Goal: Task Accomplishment & Management: Use online tool/utility

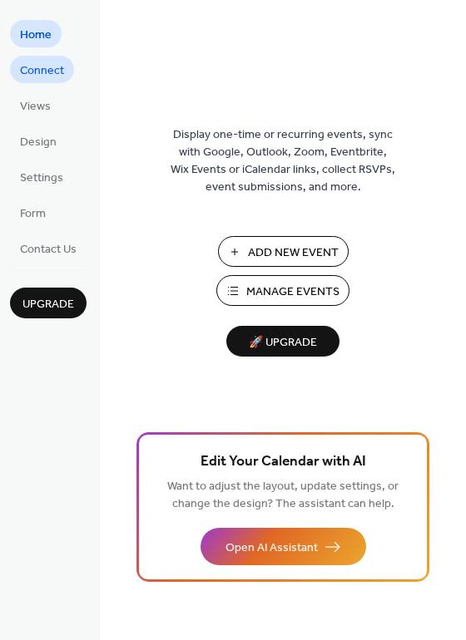
click at [68, 67] on link "Connect" at bounding box center [42, 69] width 64 height 27
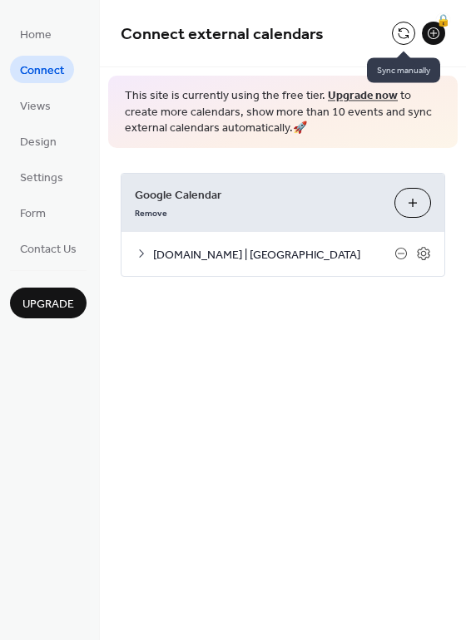
click at [401, 27] on button at bounding box center [403, 33] width 23 height 23
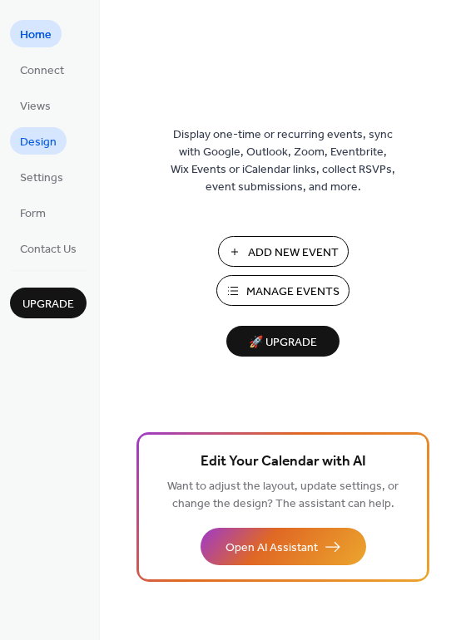
click at [54, 142] on span "Design" at bounding box center [38, 142] width 37 height 17
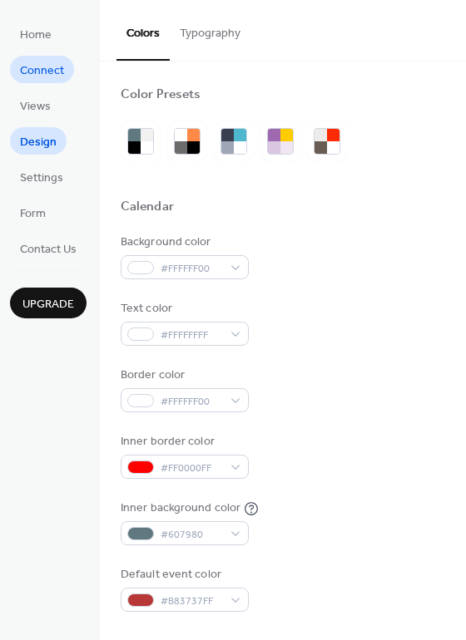
click at [48, 62] on span "Connect" at bounding box center [42, 70] width 44 height 17
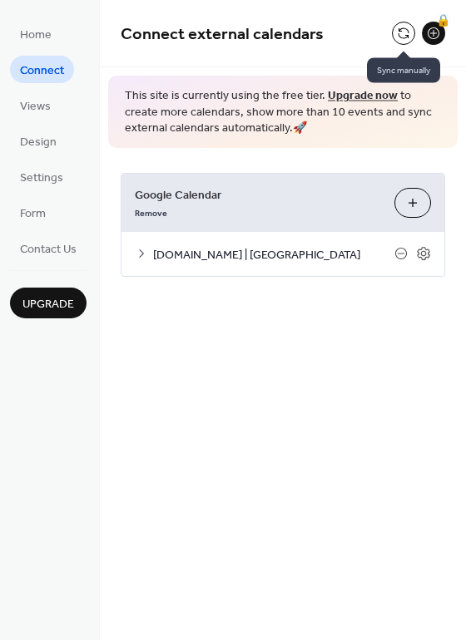
click at [397, 35] on button at bounding box center [403, 33] width 23 height 23
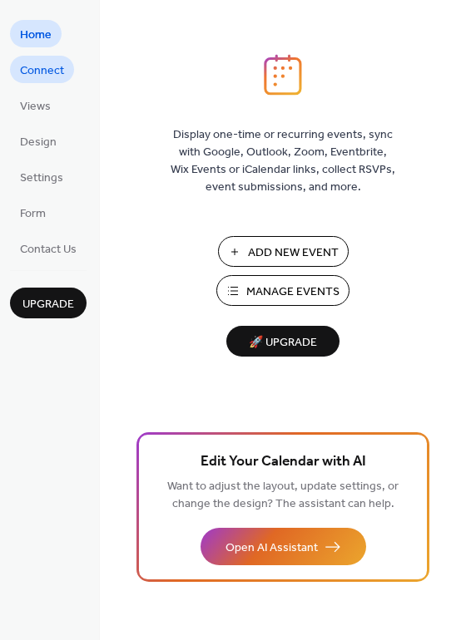
click at [57, 72] on span "Connect" at bounding box center [42, 70] width 44 height 17
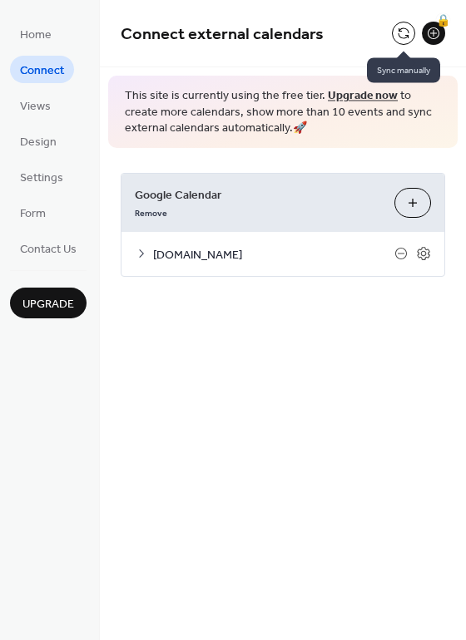
click at [398, 32] on button at bounding box center [403, 33] width 23 height 23
click at [136, 254] on icon at bounding box center [141, 253] width 13 height 13
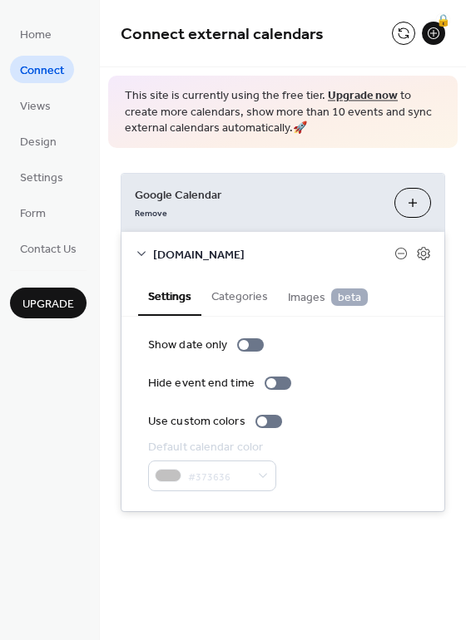
click at [407, 202] on button "Choose Calendars" at bounding box center [412, 203] width 37 height 30
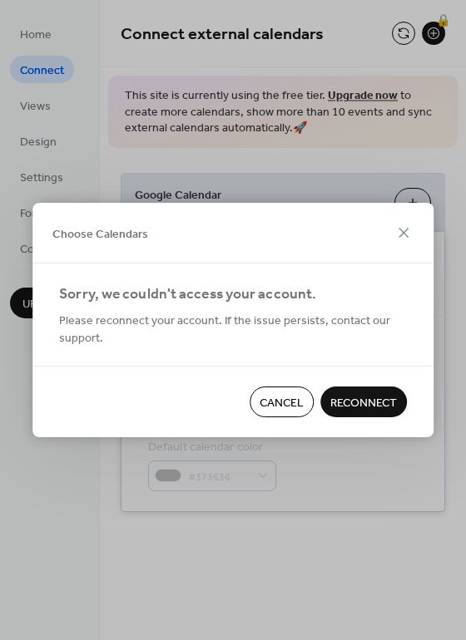
click at [283, 399] on span "Cancel" at bounding box center [281, 403] width 44 height 17
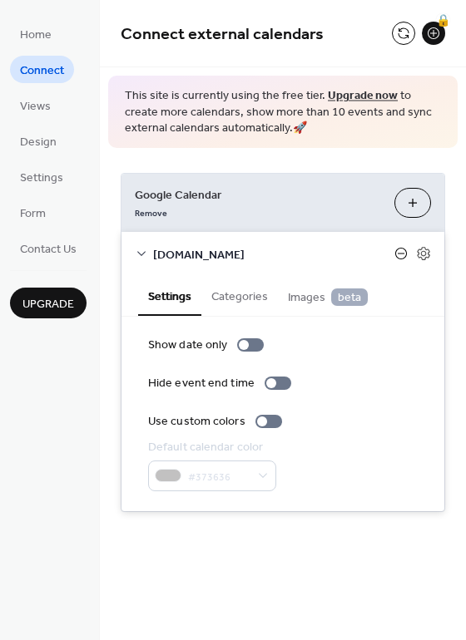
click at [397, 254] on icon at bounding box center [400, 254] width 7 height 1
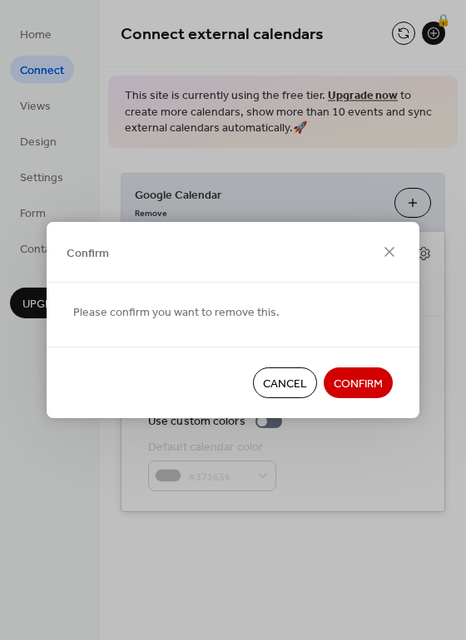
click at [365, 377] on span "Confirm" at bounding box center [357, 384] width 49 height 17
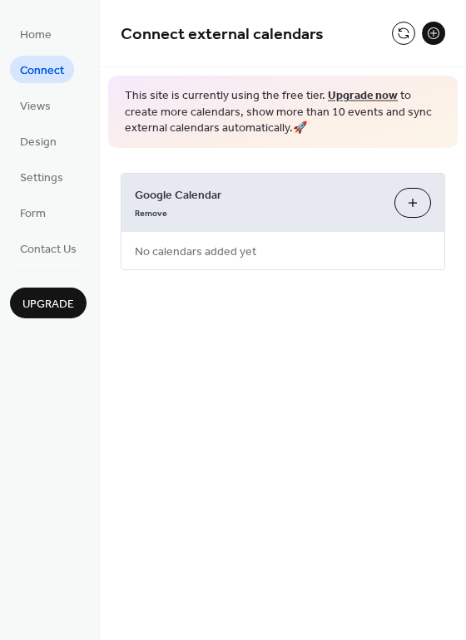
click at [407, 195] on button "Choose Calendars" at bounding box center [412, 203] width 37 height 30
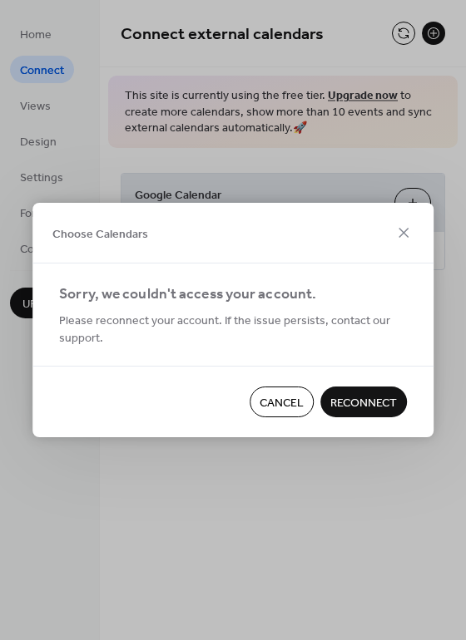
click at [343, 407] on span "Reconnect" at bounding box center [363, 403] width 67 height 17
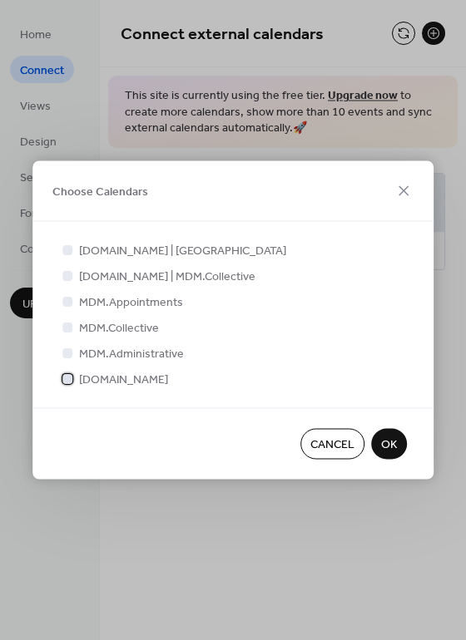
click at [72, 379] on div at bounding box center [67, 378] width 10 height 10
click at [67, 277] on div at bounding box center [67, 275] width 10 height 10
click at [67, 376] on icon at bounding box center [67, 378] width 7 height 7
click at [71, 278] on div at bounding box center [67, 275] width 10 height 10
click at [379, 436] on button "OK" at bounding box center [389, 444] width 36 height 31
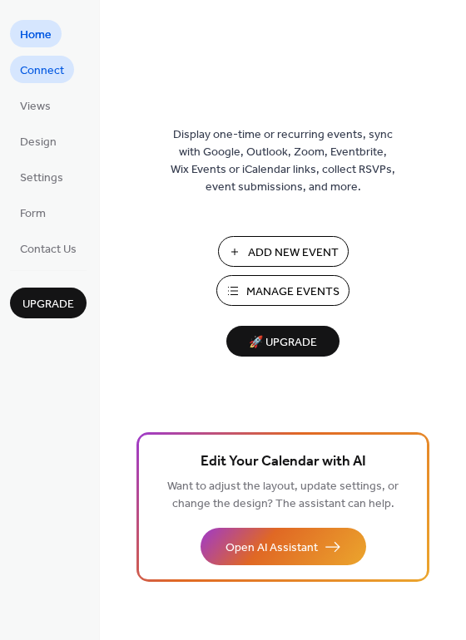
click at [45, 78] on span "Connect" at bounding box center [42, 70] width 44 height 17
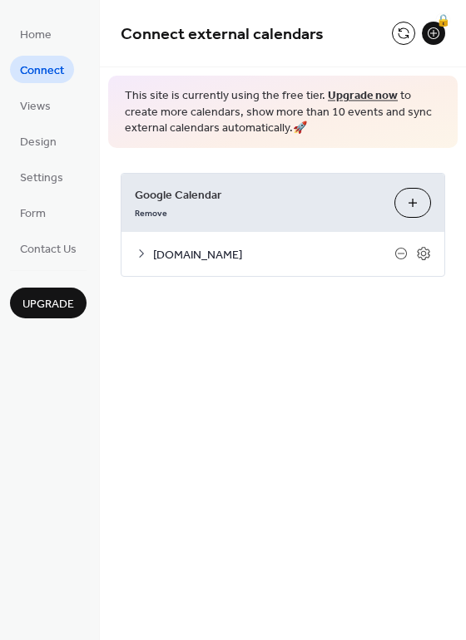
click at [393, 36] on button at bounding box center [403, 33] width 23 height 23
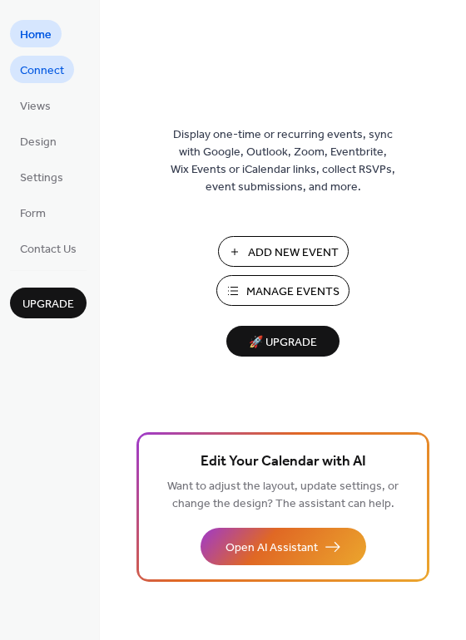
click at [38, 76] on span "Connect" at bounding box center [42, 70] width 44 height 17
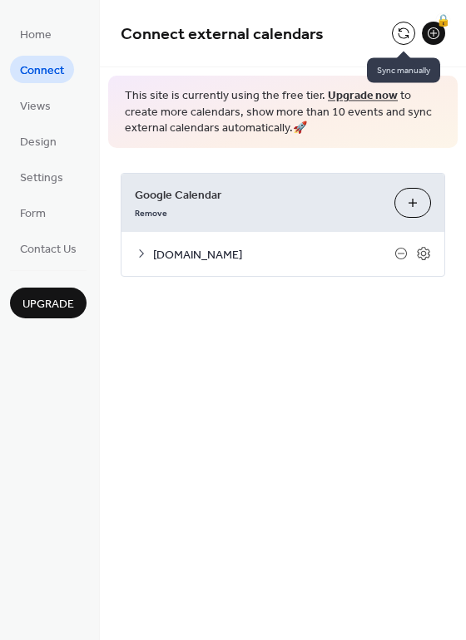
click at [401, 38] on button at bounding box center [403, 33] width 23 height 23
click at [399, 255] on icon at bounding box center [400, 253] width 13 height 13
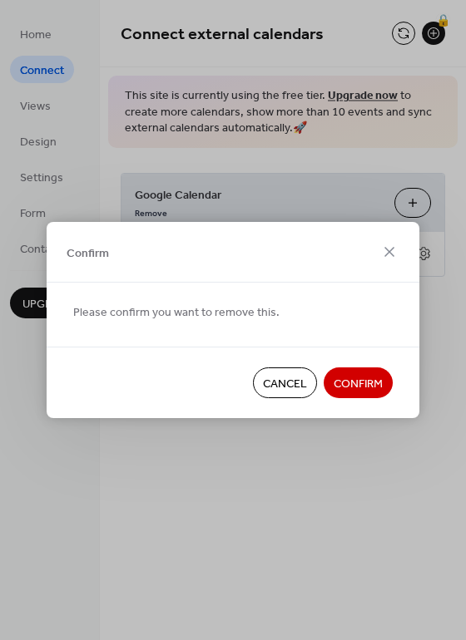
click at [362, 392] on span "Confirm" at bounding box center [357, 384] width 49 height 17
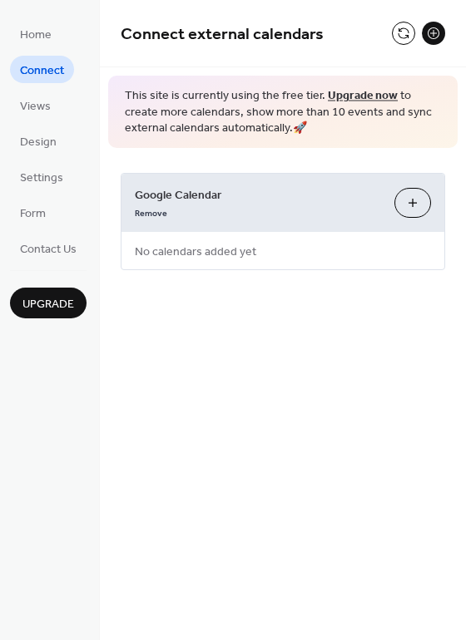
click at [413, 201] on button "Choose Calendars" at bounding box center [412, 203] width 37 height 30
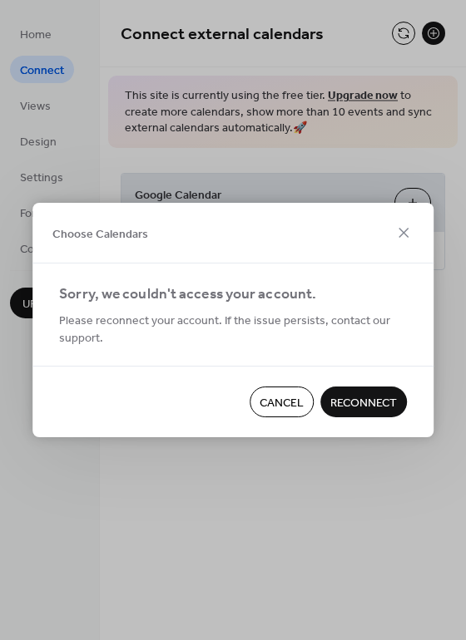
click at [370, 398] on span "Reconnect" at bounding box center [363, 403] width 67 height 17
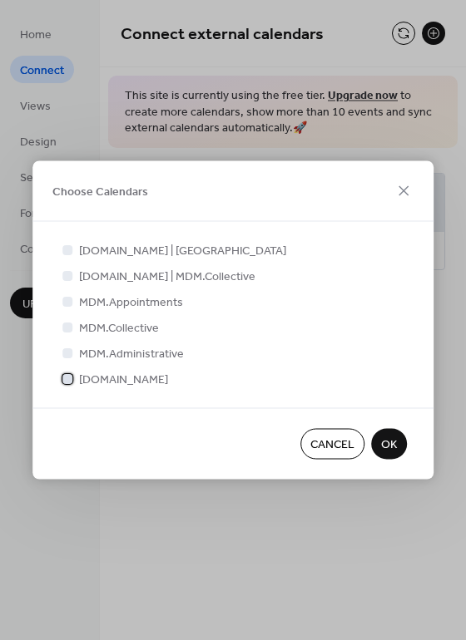
click at [71, 377] on div at bounding box center [67, 378] width 10 height 10
click at [391, 442] on span "OK" at bounding box center [389, 445] width 16 height 17
